Goal: Task Accomplishment & Management: Manage account settings

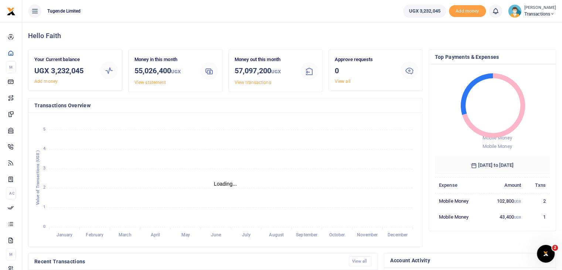
click at [512, 12] on img at bounding box center [514, 10] width 13 height 13
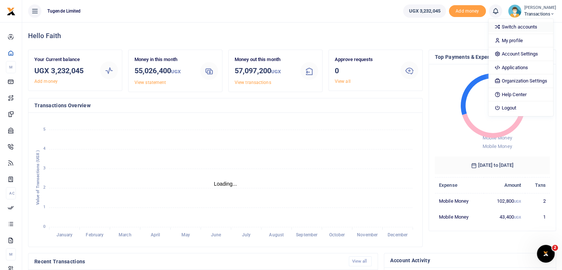
click at [515, 26] on link "Switch accounts" at bounding box center [521, 27] width 65 height 10
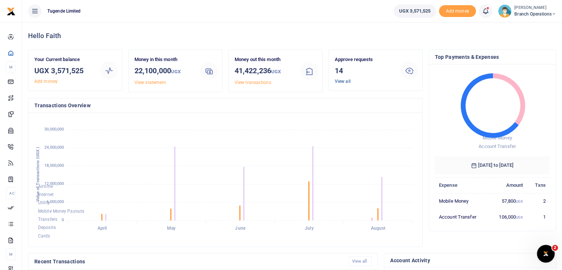
click at [342, 83] on link "View all" at bounding box center [343, 81] width 16 height 5
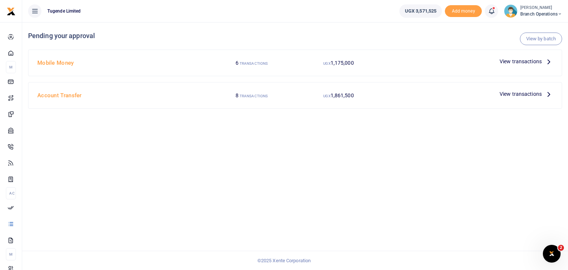
click at [519, 64] on span "View transactions" at bounding box center [520, 61] width 42 height 8
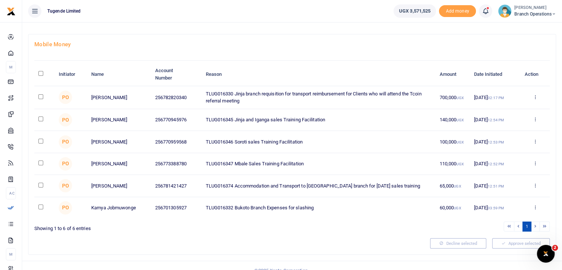
scroll to position [45, 0]
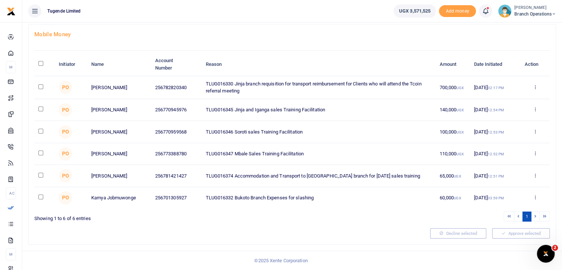
click at [40, 61] on input "\a \a : activate to sort column descending" at bounding box center [40, 63] width 5 height 5
checkbox input "true"
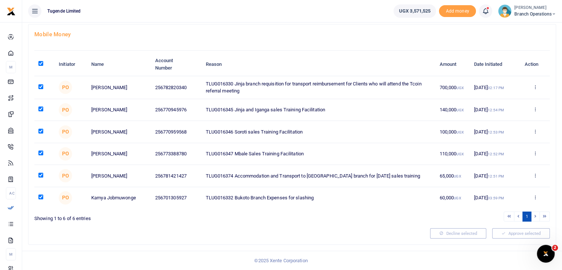
checkbox input "true"
click at [501, 232] on button "Approve selected (6)" at bounding box center [518, 233] width 63 height 10
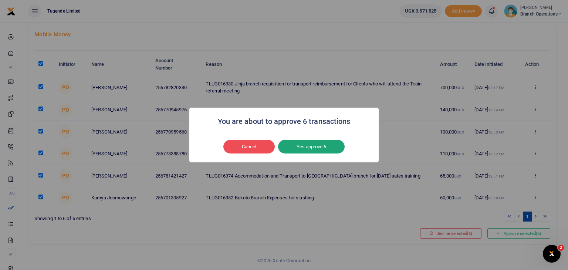
click at [326, 145] on button "Yes approve 6" at bounding box center [311, 147] width 67 height 14
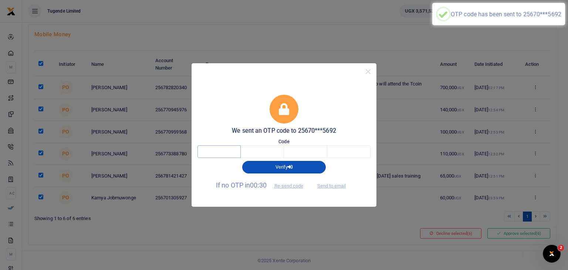
click at [217, 154] on input "text" at bounding box center [218, 151] width 43 height 13
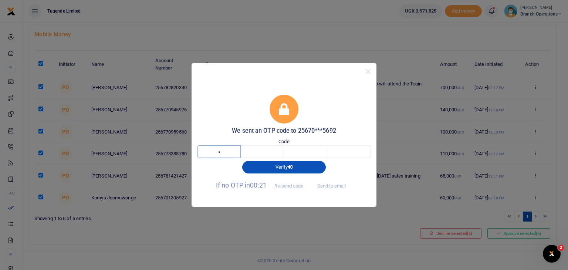
type input "4"
type input "5"
type input "1"
type input "2"
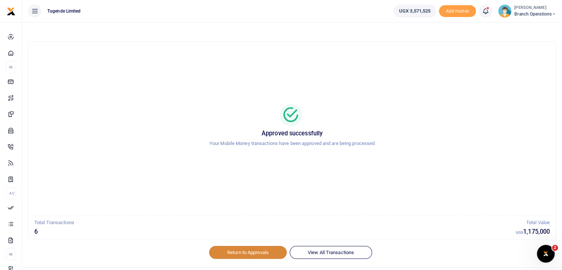
click at [250, 252] on link "Return to Approvals" at bounding box center [248, 252] width 78 height 13
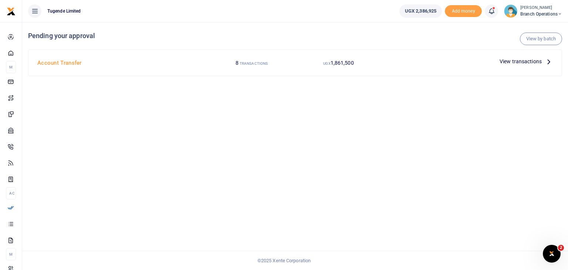
click at [506, 61] on span "View transactions" at bounding box center [520, 61] width 42 height 8
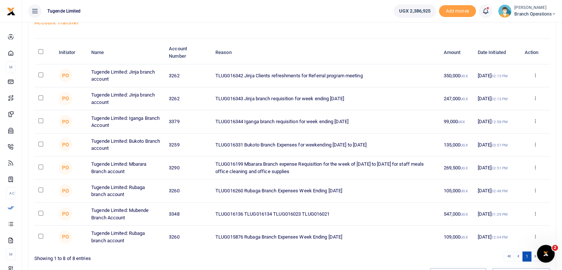
scroll to position [52, 0]
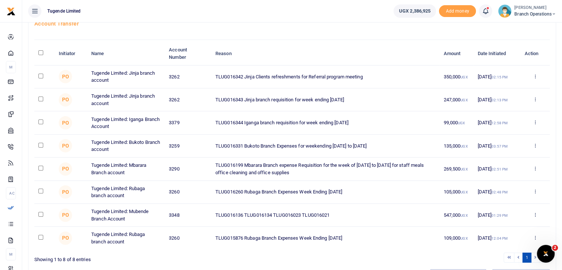
click at [40, 167] on input "checkbox" at bounding box center [40, 168] width 5 height 5
checkbox input "true"
click at [41, 189] on input "checkbox" at bounding box center [40, 191] width 5 height 5
checkbox input "true"
click at [40, 213] on input "checkbox" at bounding box center [40, 214] width 5 height 5
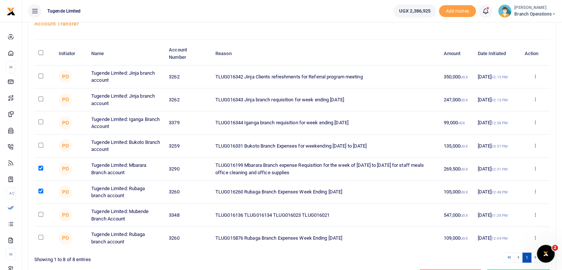
checkbox input "true"
click at [41, 237] on input "checkbox" at bounding box center [40, 237] width 5 height 5
checkbox input "true"
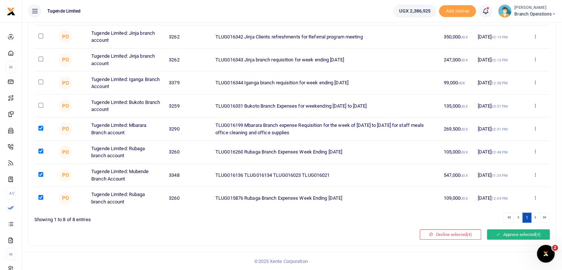
click at [515, 234] on button "Approve selected (4)" at bounding box center [518, 234] width 63 height 10
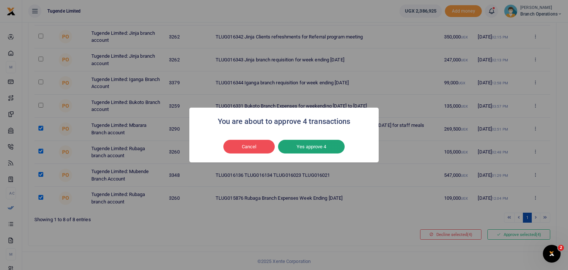
click at [297, 147] on button "Yes approve 4" at bounding box center [311, 147] width 67 height 14
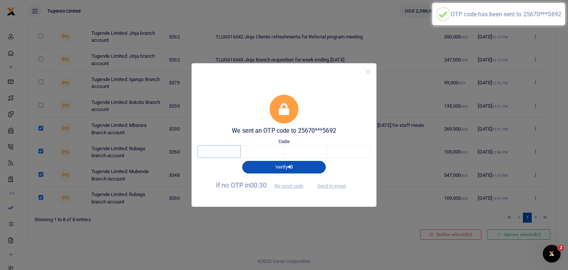
click at [222, 151] on input "text" at bounding box center [218, 151] width 43 height 13
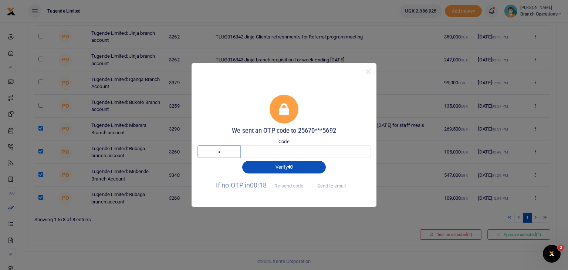
type input "3"
type input "9"
type input "2"
type input "4"
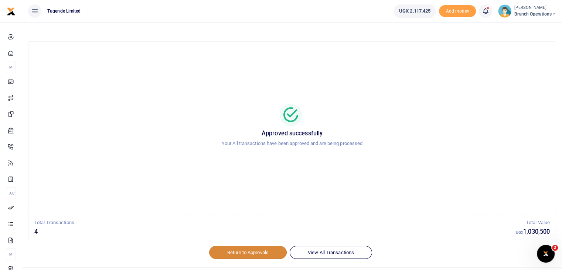
click at [248, 252] on link "Return to Approvals" at bounding box center [248, 252] width 78 height 13
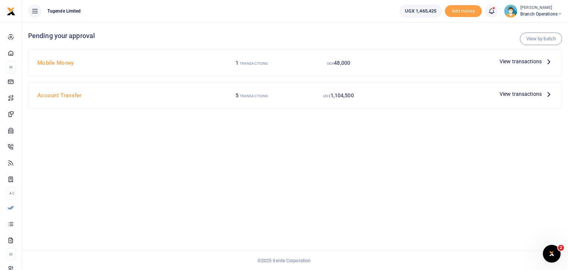
click at [511, 61] on span "View transactions" at bounding box center [520, 61] width 42 height 8
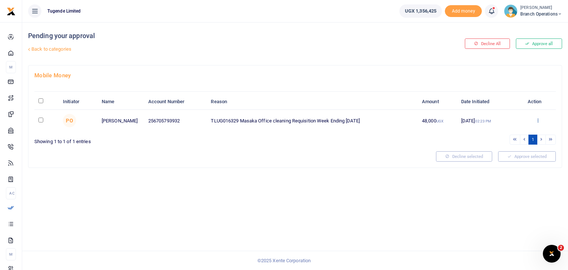
click at [536, 120] on icon at bounding box center [537, 120] width 5 height 5
click at [503, 135] on link "Approve" at bounding box center [511, 132] width 58 height 10
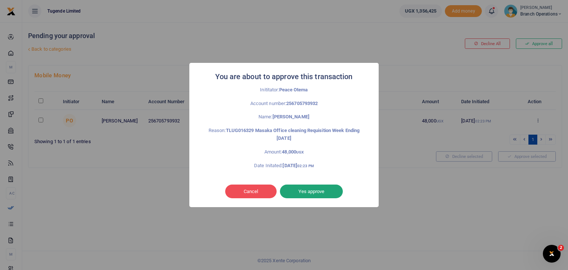
click at [315, 189] on button "Yes approve" at bounding box center [311, 191] width 63 height 14
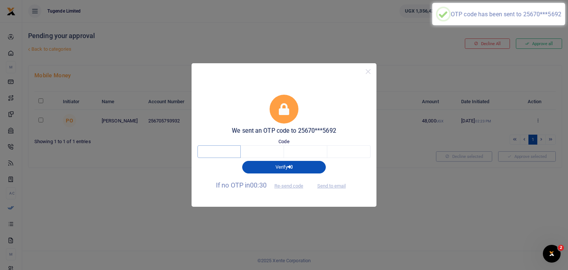
click at [223, 151] on input "text" at bounding box center [218, 151] width 43 height 13
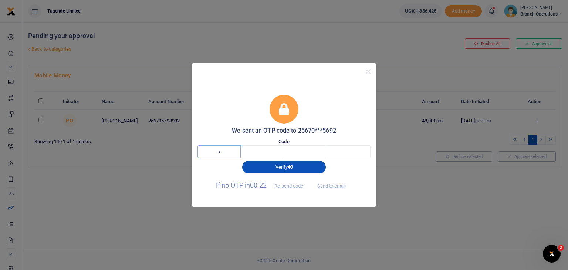
type input "1"
type input "8"
type input "0"
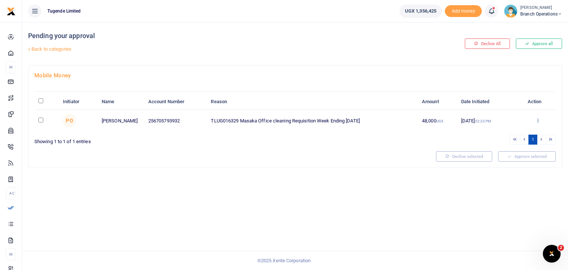
click at [537, 121] on icon at bounding box center [537, 120] width 5 height 5
click at [380, 188] on div "Pending your approval Back to categories Decline All Approve all Mobile Money I…" at bounding box center [295, 146] width 546 height 248
click at [535, 120] on icon at bounding box center [537, 120] width 5 height 5
click at [513, 131] on link "Approve" at bounding box center [511, 132] width 58 height 10
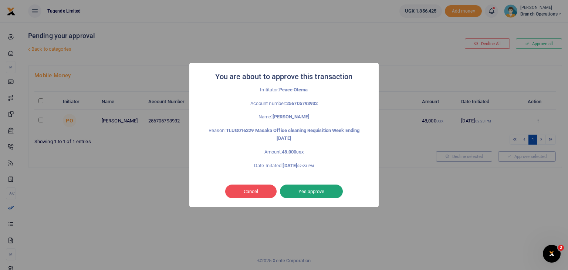
click at [308, 187] on button "Yes approve" at bounding box center [311, 191] width 63 height 14
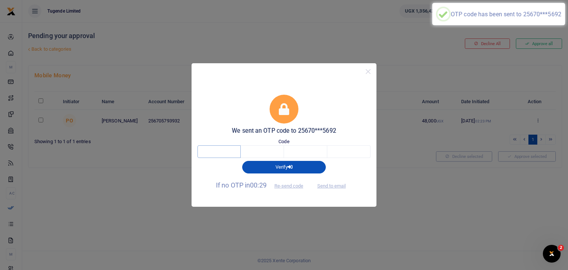
click at [219, 150] on input "text" at bounding box center [218, 151] width 43 height 13
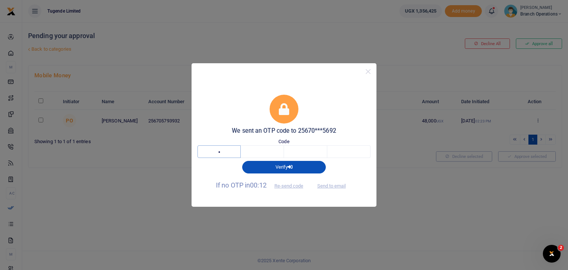
type input "6"
type input "5"
type input "9"
type input "8"
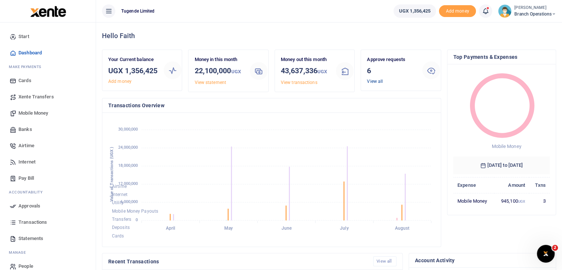
click at [376, 82] on link "View all" at bounding box center [375, 81] width 16 height 5
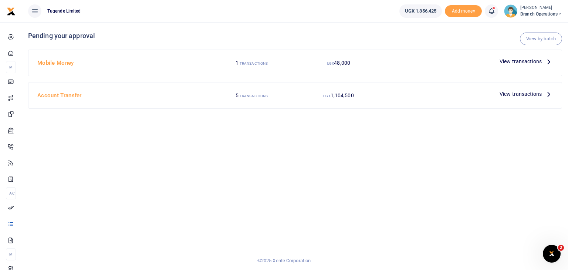
click at [520, 61] on span "View transactions" at bounding box center [520, 61] width 42 height 8
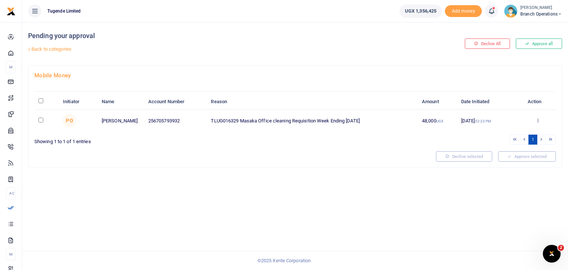
click at [40, 120] on div at bounding box center [284, 135] width 568 height 270
click at [40, 120] on input "checkbox" at bounding box center [40, 120] width 5 height 5
checkbox input "true"
click at [538, 120] on icon at bounding box center [537, 120] width 5 height 5
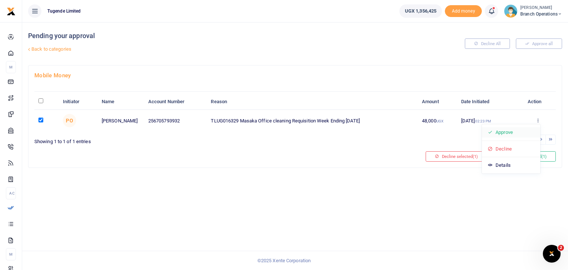
click at [499, 133] on link "Approve" at bounding box center [511, 132] width 58 height 10
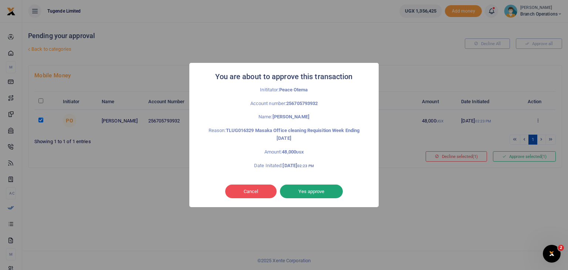
click at [313, 187] on button "Yes approve" at bounding box center [311, 191] width 63 height 14
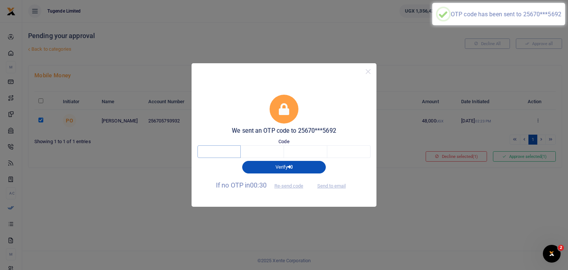
click at [220, 153] on input "text" at bounding box center [218, 151] width 43 height 13
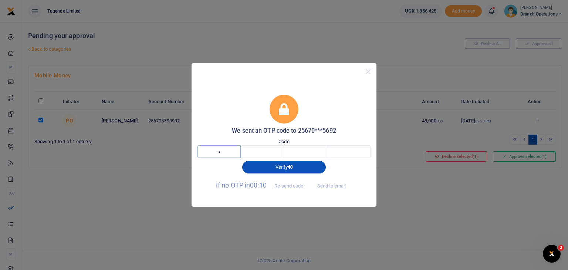
type input "1"
type input "7"
type input "5"
type input "8"
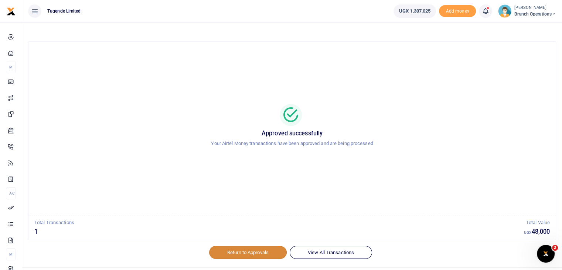
click at [248, 248] on link "Return to Approvals" at bounding box center [248, 252] width 78 height 13
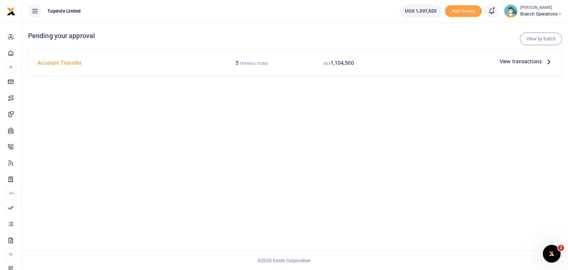
click at [523, 64] on span "View transactions" at bounding box center [520, 61] width 42 height 8
